Goal: Information Seeking & Learning: Learn about a topic

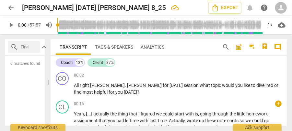
scroll to position [94, 0]
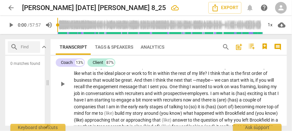
click at [125, 93] on span "with" at bounding box center [120, 93] width 10 height 5
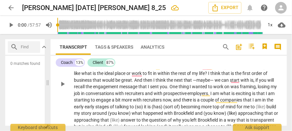
click at [193, 100] on span "there" at bounding box center [187, 99] width 11 height 5
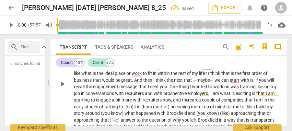
click at [81, 73] on span "like" at bounding box center [77, 73] width 7 height 5
click at [82, 75] on span "like," at bounding box center [78, 73] width 8 height 5
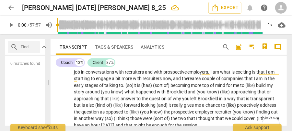
scroll to position [115, 0]
click at [125, 84] on span "to." at bounding box center [122, 84] width 6 height 5
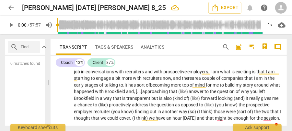
click at [137, 84] on span "has" at bounding box center [132, 84] width 8 height 5
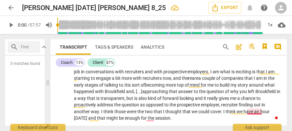
scroll to position [137, 0]
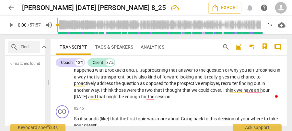
click at [88, 96] on span "[DATE]" at bounding box center [81, 96] width 14 height 5
click at [166, 103] on div "CO play_arrow pause 02:45 + keyboard_arrow_right So it sounds (like) that the f…" at bounding box center [169, 117] width 236 height 28
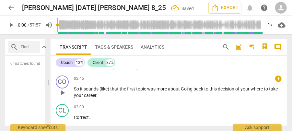
scroll to position [180, 0]
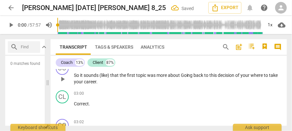
click at [82, 77] on span "it" at bounding box center [82, 75] width 4 height 5
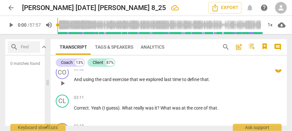
scroll to position [223, 0]
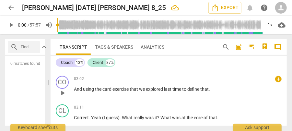
click at [91, 89] on span "using" at bounding box center [89, 88] width 12 height 5
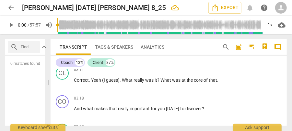
scroll to position [266, 0]
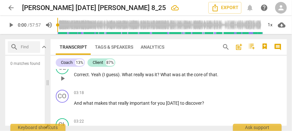
click at [103, 75] on span "(I" at bounding box center [104, 74] width 4 height 5
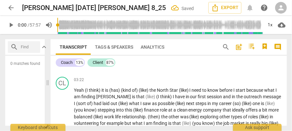
scroll to position [310, 0]
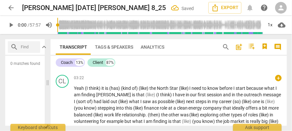
click at [81, 88] on span "Yeah" at bounding box center [79, 87] width 11 height 5
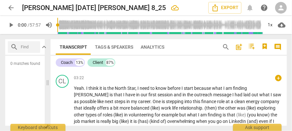
click at [136, 88] on span "," at bounding box center [136, 87] width 2 height 5
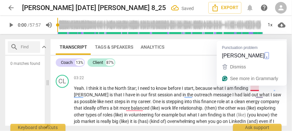
click at [109, 92] on span "[PERSON_NAME]" at bounding box center [92, 94] width 36 height 5
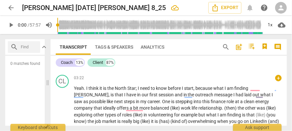
click at [248, 88] on span "finding" at bounding box center [241, 87] width 14 height 5
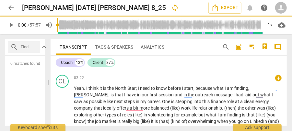
drag, startPoint x: 83, startPoint y: 89, endPoint x: 58, endPoint y: 109, distance: 31.8
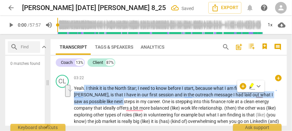
click at [149, 94] on span "first" at bounding box center [153, 94] width 9 height 5
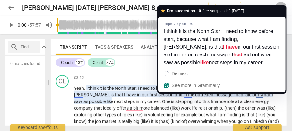
click at [114, 99] on span "like" at bounding box center [110, 101] width 7 height 5
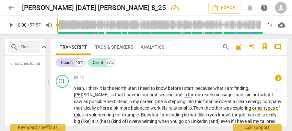
click at [276, 106] on span "of" at bounding box center [278, 107] width 4 height 5
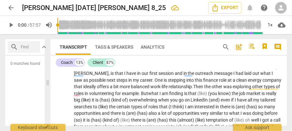
click at [184, 93] on span "is" at bounding box center [186, 93] width 4 height 5
click at [278, 86] on p "Yeah . I think it is the North Star; I need to know before I start, because wha…" at bounding box center [178, 129] width 208 height 133
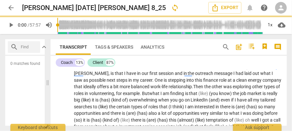
click at [142, 91] on span "But" at bounding box center [145, 93] width 7 height 5
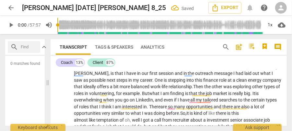
scroll to position [353, 0]
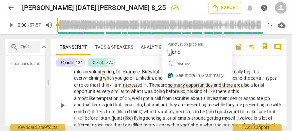
click at [186, 86] on span "opportunities" at bounding box center [200, 84] width 28 height 5
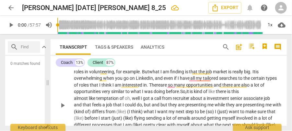
click at [186, 85] on span "opportunities" at bounding box center [200, 84] width 28 height 5
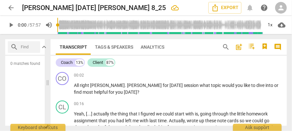
scroll to position [353, 0]
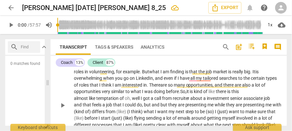
click at [152, 102] on span "but" at bounding box center [148, 104] width 8 height 5
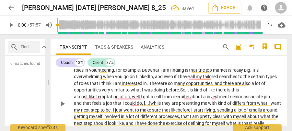
scroll to position [397, 0]
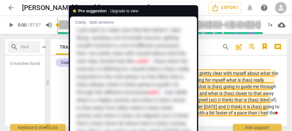
click at [99, 84] on span "in" at bounding box center [97, 86] width 5 height 5
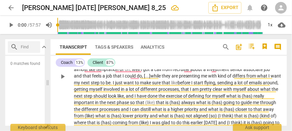
scroll to position [376, 0]
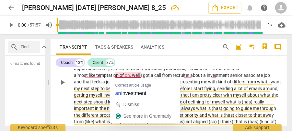
click at [203, 75] on span "a" at bounding box center [205, 75] width 4 height 5
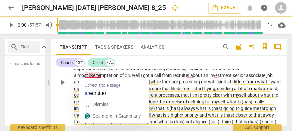
click at [173, 74] on span "recruiter" at bounding box center [182, 75] width 18 height 5
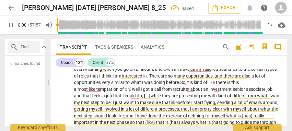
scroll to position [360, 0]
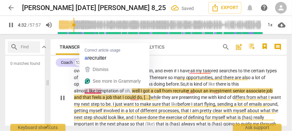
click at [162, 90] on span "from" at bounding box center [167, 90] width 11 height 5
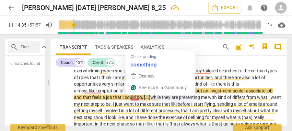
click at [13, 24] on span "pause" at bounding box center [11, 25] width 8 height 8
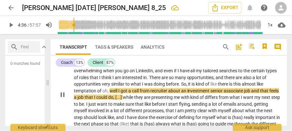
type input "277"
click at [150, 89] on span "recruiter" at bounding box center [159, 90] width 18 height 5
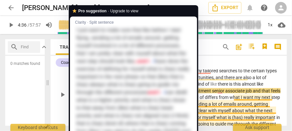
click at [84, 101] on span "be" at bounding box center [81, 103] width 5 height 5
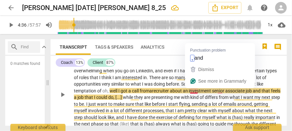
click at [246, 91] on span "job" at bounding box center [249, 90] width 7 height 5
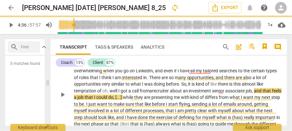
click at [77, 95] on span "a" at bounding box center [76, 97] width 4 height 5
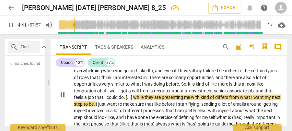
click at [88, 95] on span "a" at bounding box center [86, 97] width 4 height 5
type input "286"
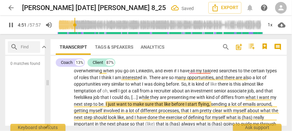
click at [9, 25] on span "pause" at bounding box center [11, 25] width 8 height 8
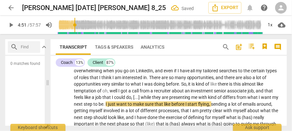
type input "292"
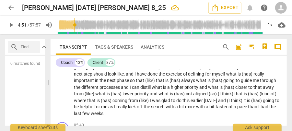
scroll to position [382, 0]
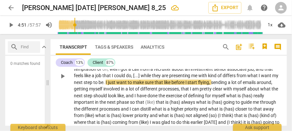
click at [226, 94] on span "what" at bounding box center [231, 95] width 11 height 5
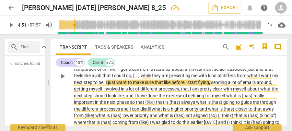
click at [183, 96] on span "of" at bounding box center [185, 95] width 5 height 5
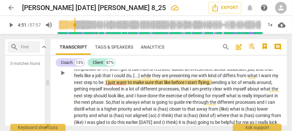
click at [154, 82] on span "that" at bounding box center [158, 82] width 9 height 5
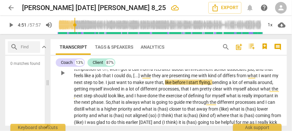
click at [154, 82] on span "that," at bounding box center [159, 82] width 10 height 5
click at [142, 110] on span "what" at bounding box center [147, 108] width 11 height 5
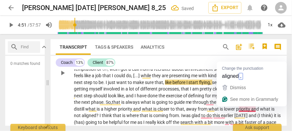
click at [99, 113] on span "aligned?" at bounding box center [91, 115] width 18 height 5
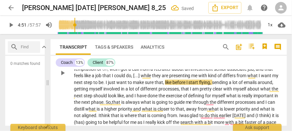
click at [235, 101] on span "processes" at bounding box center [245, 101] width 21 height 5
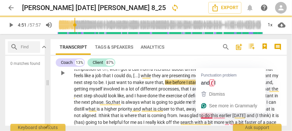
click at [247, 116] on span "and" at bounding box center [251, 115] width 9 height 5
